Goal: Task Accomplishment & Management: Use online tool/utility

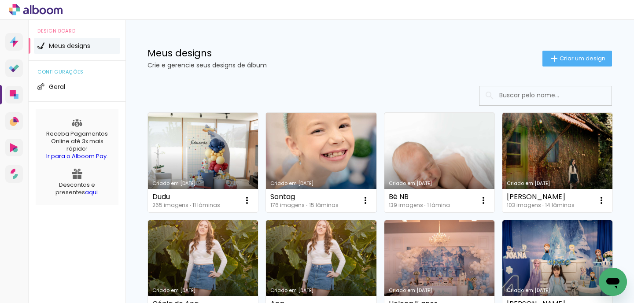
click at [281, 153] on link "Criado em [DATE]" at bounding box center [321, 163] width 110 height 100
